Goal: Contribute content

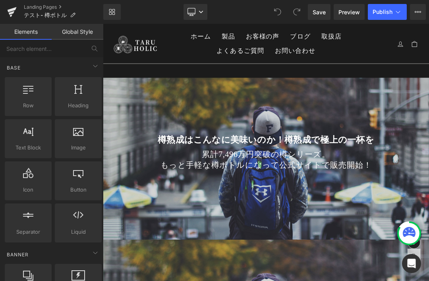
click at [428, 147] on div at bounding box center [343, 222] width 481 height 238
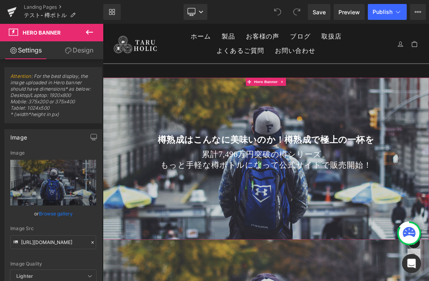
click at [0, 0] on icon "Replace Image" at bounding box center [0, 0] width 0 height 0
type input "C:\fakepath\taru01a.jpg"
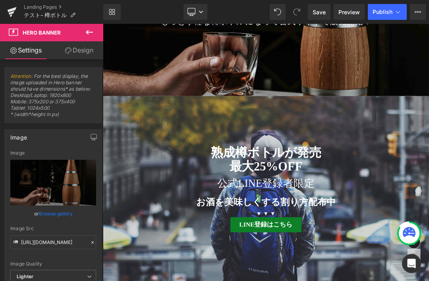
scroll to position [241, 0]
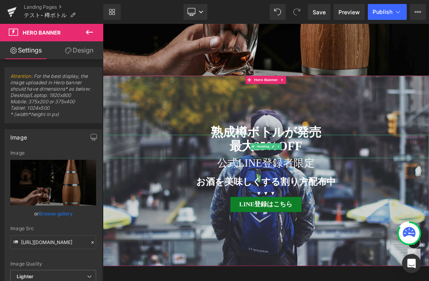
click at [429, 211] on h2 "最大25%OFF" at bounding box center [343, 205] width 481 height 34
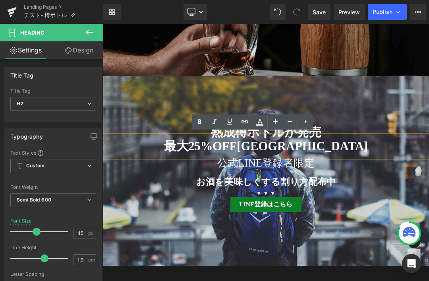
click at [429, 135] on div at bounding box center [343, 241] width 481 height 281
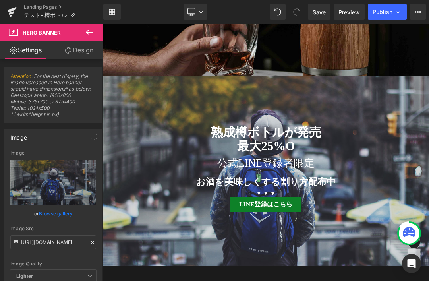
click at [224, 135] on div at bounding box center [343, 241] width 481 height 281
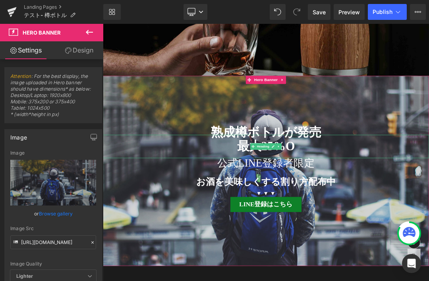
click at [416, 211] on h2 "最大25%O" at bounding box center [343, 205] width 481 height 34
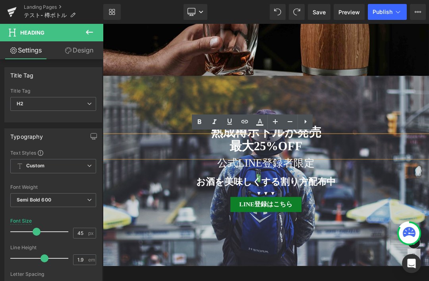
click at [322, 14] on span "Save" at bounding box center [319, 12] width 13 height 8
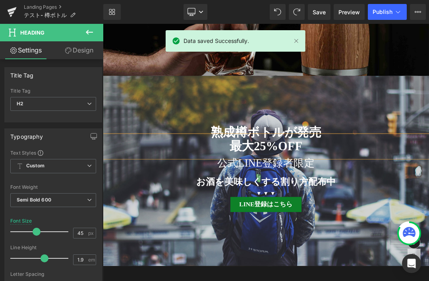
click at [294, 42] on link at bounding box center [296, 41] width 9 height 9
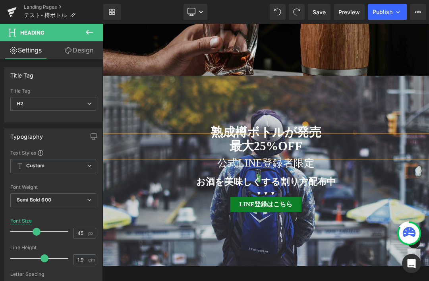
click at [429, 118] on div at bounding box center [343, 241] width 481 height 281
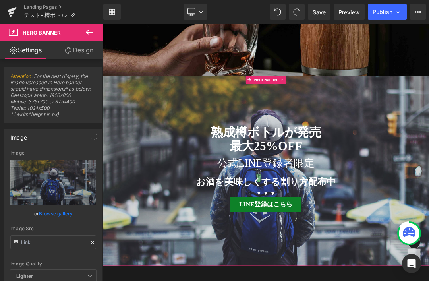
click at [0, 0] on icon "Replace Image" at bounding box center [0, 0] width 0 height 0
type input "C:\fakepath\taru02.jpg"
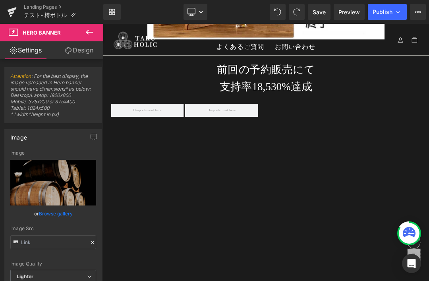
scroll to position [981, 0]
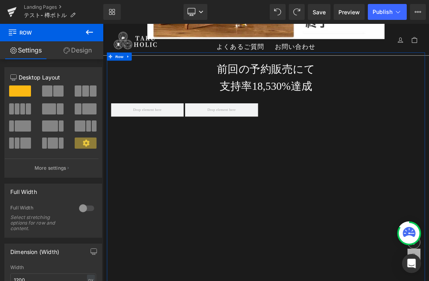
click at [91, 53] on link "Design" at bounding box center [78, 50] width 52 height 18
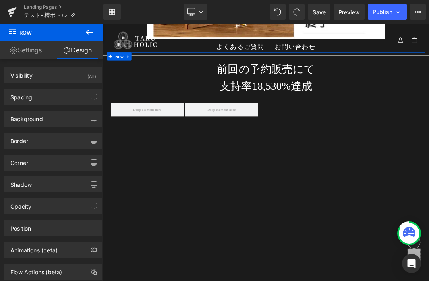
click at [84, 116] on div "Background" at bounding box center [53, 118] width 97 height 15
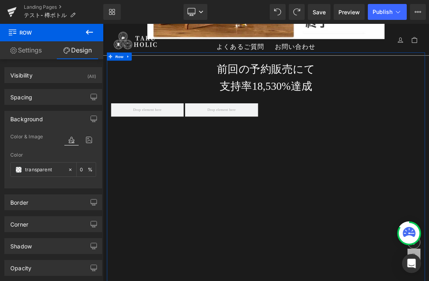
click at [21, 167] on span at bounding box center [18, 170] width 6 height 6
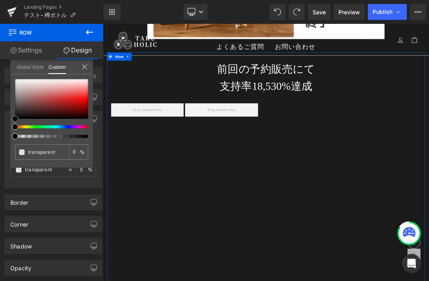
click at [19, 82] on div at bounding box center [51, 99] width 73 height 40
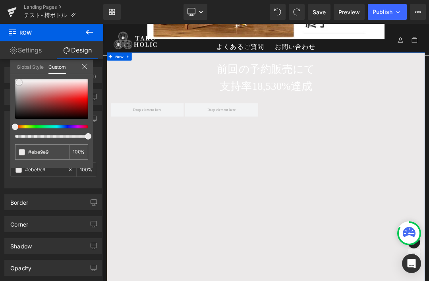
click at [21, 84] on span at bounding box center [19, 82] width 6 height 6
click at [19, 83] on span at bounding box center [19, 82] width 6 height 6
click at [16, 85] on div at bounding box center [51, 99] width 73 height 40
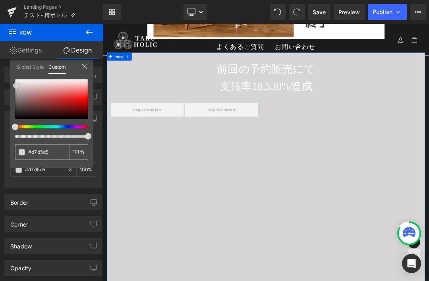
click at [19, 83] on div at bounding box center [51, 99] width 73 height 40
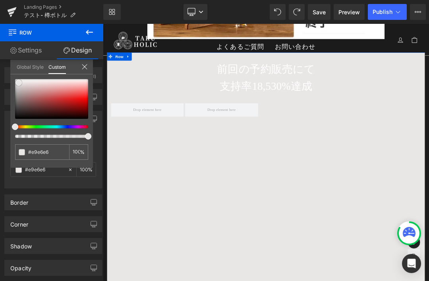
click at [18, 80] on span at bounding box center [18, 82] width 6 height 6
click at [87, 70] on div at bounding box center [84, 68] width 6 height 8
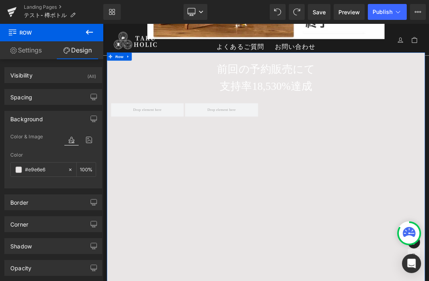
click at [343, 95] on h1 "前回の予約販売にて" at bounding box center [343, 90] width 457 height 25
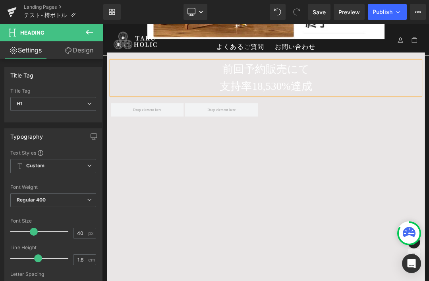
click at [183, 149] on span at bounding box center [168, 150] width 47 height 11
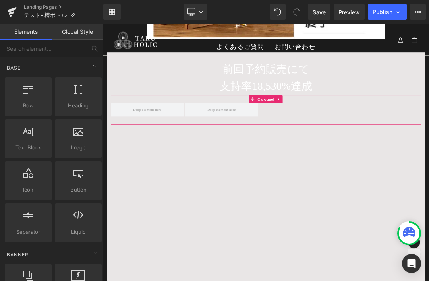
click at [197, 150] on span at bounding box center [168, 151] width 107 height 20
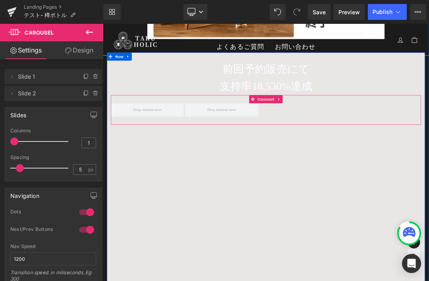
click at [283, 155] on span at bounding box center [277, 150] width 47 height 11
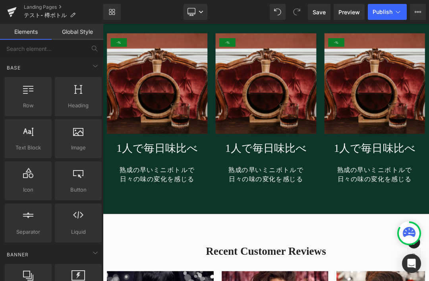
scroll to position [3104, 0]
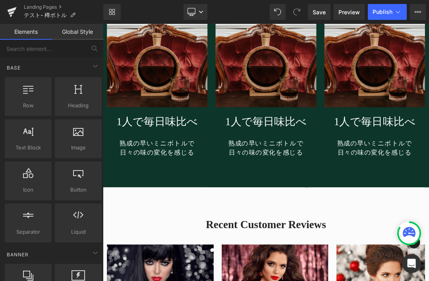
click at [201, 78] on img at bounding box center [183, 73] width 148 height 148
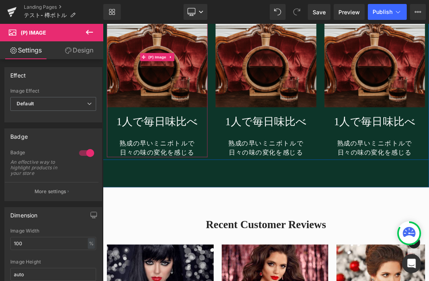
click at [190, 67] on span "(P) Image" at bounding box center [183, 73] width 30 height 12
click at [97, 35] on button at bounding box center [90, 32] width 28 height 17
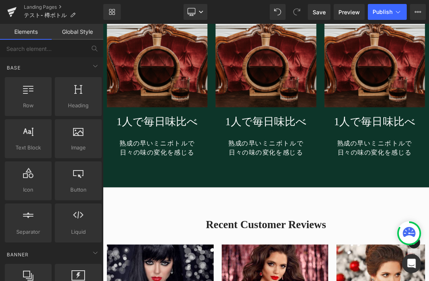
click at [201, 78] on img at bounding box center [183, 73] width 148 height 148
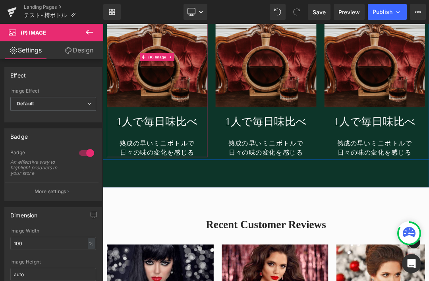
click at [186, 67] on span "(P) Image" at bounding box center [183, 73] width 30 height 12
click at [95, 31] on button at bounding box center [90, 32] width 28 height 17
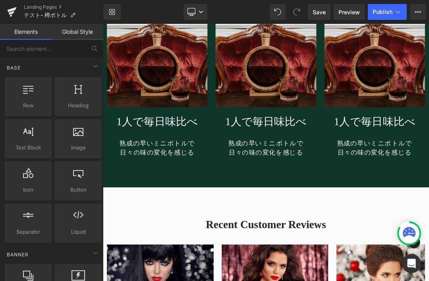
click at [198, 97] on img at bounding box center [183, 73] width 148 height 148
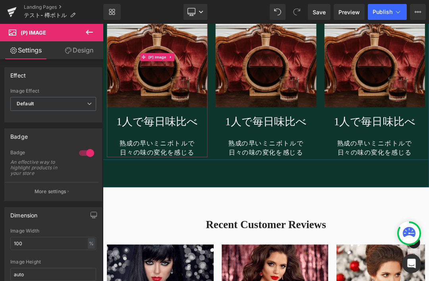
click at [208, 67] on link at bounding box center [203, 73] width 10 height 12
click at [93, 34] on icon at bounding box center [90, 32] width 10 height 10
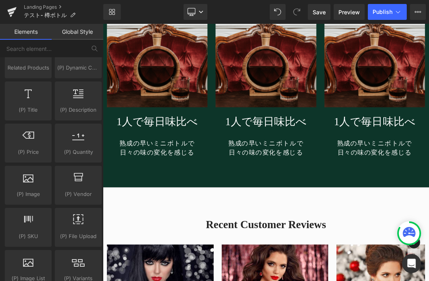
scroll to position [714, 0]
click at [318, 10] on span "Save" at bounding box center [319, 12] width 13 height 8
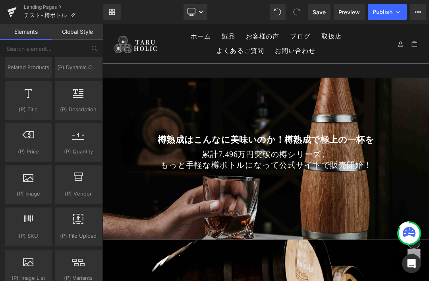
scroll to position [0, 0]
